Goal: Task Accomplishment & Management: Complete application form

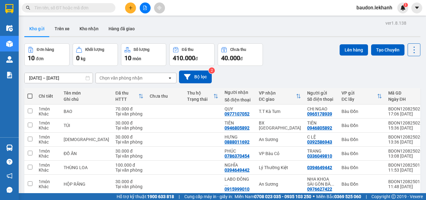
click at [131, 8] on icon "plus" at bounding box center [131, 8] width 4 height 4
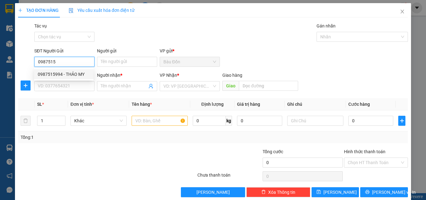
click at [64, 72] on div "0987515994 - THẢO MY" at bounding box center [64, 74] width 52 height 7
type input "0987515994"
type input "THẢO MY"
type input "0932325578"
type input "LAB THIÊN KIM"
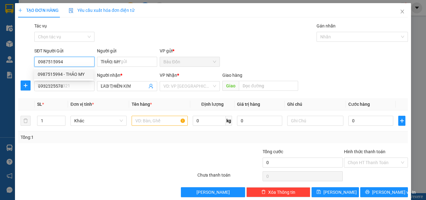
type input "30.000"
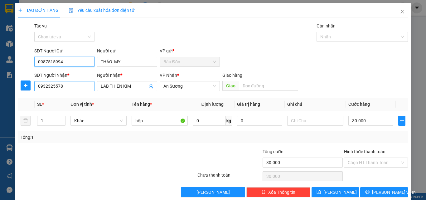
type input "0987515994"
drag, startPoint x: 72, startPoint y: 87, endPoint x: 0, endPoint y: 97, distance: 72.8
click at [0, 99] on div "TẠO ĐƠN HÀNG Yêu cầu xuất hóa đơn điện tử Transit Pickup Surcharge Ids Transit …" at bounding box center [213, 100] width 426 height 200
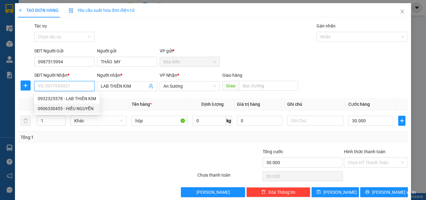
click at [44, 110] on div "0906330455 - HIẾU NGUYỄN" at bounding box center [67, 108] width 58 height 7
type input "0906330455"
type input "HIẾU NGUYỄN"
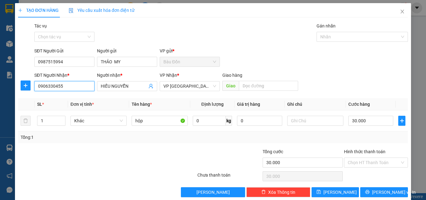
drag, startPoint x: 190, startPoint y: 85, endPoint x: 148, endPoint y: 92, distance: 42.0
click at [148, 92] on div "SĐT Người Nhận * 0906330455 0906330455 Người nhận * HIẾU NGUYỄN VP Nhận * VP …" at bounding box center [221, 83] width 377 height 22
type input "0906330455"
click at [159, 88] on div "VP Nhận * VP Tân Bình" at bounding box center [190, 83] width 63 height 22
click at [160, 88] on div "VP Tân Bình" at bounding box center [190, 86] width 60 height 10
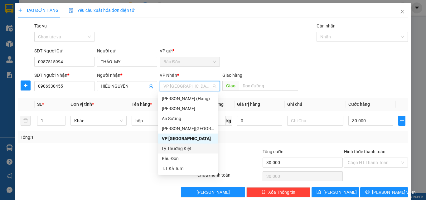
click at [189, 148] on div "Lý Thường Kiệt" at bounding box center [188, 148] width 52 height 7
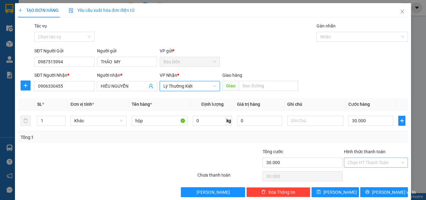
click at [364, 164] on input "Hình thức thanh toán" at bounding box center [374, 162] width 52 height 9
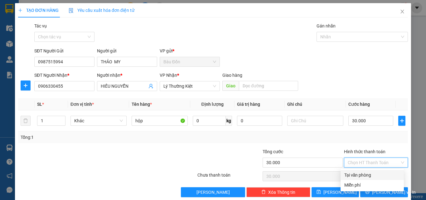
click at [367, 176] on div "Tại văn phòng" at bounding box center [373, 175] width 56 height 7
type input "0"
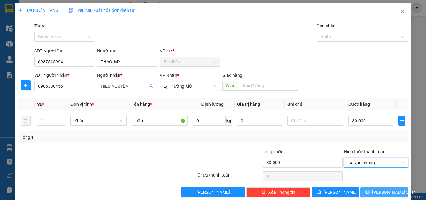
click at [377, 190] on span "Lưu và In" at bounding box center [394, 192] width 44 height 7
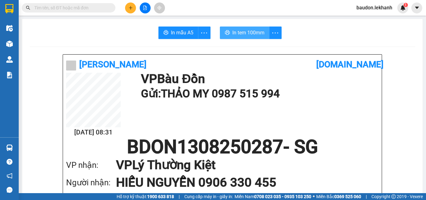
click at [233, 34] on span "In tem 100mm" at bounding box center [249, 33] width 32 height 8
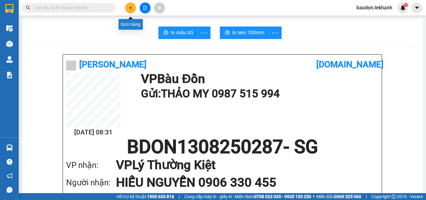
click at [129, 6] on icon "plus" at bounding box center [131, 8] width 4 height 4
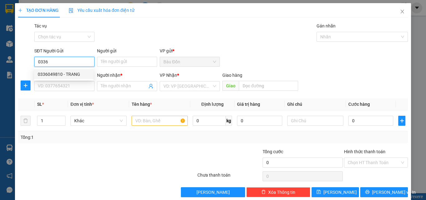
click at [63, 74] on div "0336049810 - TRANG" at bounding box center [64, 74] width 52 height 7
type input "0336049810"
type input "TRANG"
type input "0786370454"
type input "PHÚC"
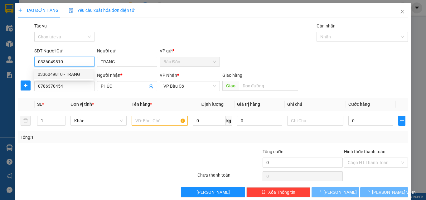
type input "30.000"
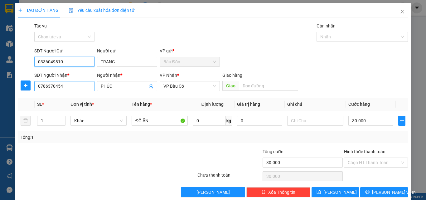
type input "0336049810"
drag, startPoint x: 73, startPoint y: 88, endPoint x: 0, endPoint y: 69, distance: 75.2
click at [0, 84] on div "TẠO ĐƠN HÀNG Yêu cầu xuất hóa đơn điện tử Transit Pickup Surcharge Ids Transit …" at bounding box center [213, 100] width 426 height 200
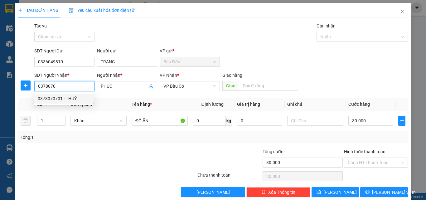
click at [57, 98] on div "0378070701 - THUỲ" at bounding box center [64, 98] width 52 height 7
type input "0378070701"
type input "THUỲ"
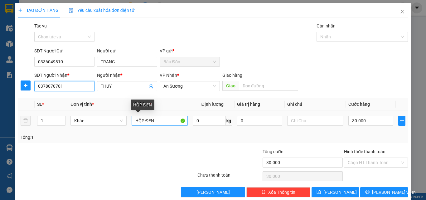
type input "0378070701"
drag, startPoint x: 159, startPoint y: 120, endPoint x: 141, endPoint y: 122, distance: 18.0
click at [141, 122] on input "HỘP ĐEN" at bounding box center [160, 121] width 56 height 10
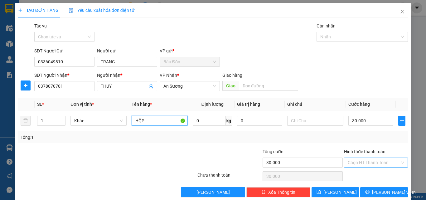
type input "HỘP"
click at [382, 160] on input "Hình thức thanh toán" at bounding box center [374, 162] width 52 height 9
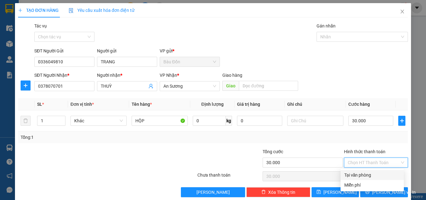
click at [372, 176] on div "Tại văn phòng" at bounding box center [373, 175] width 56 height 7
type input "0"
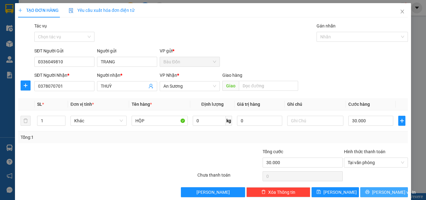
click at [383, 191] on span "Lưu và In" at bounding box center [394, 192] width 44 height 7
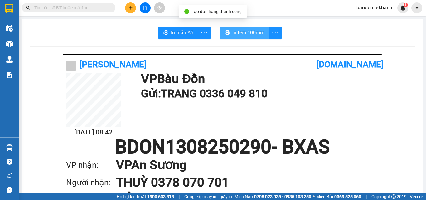
click at [254, 35] on span "In tem 100mm" at bounding box center [249, 33] width 32 height 8
